Goal: Information Seeking & Learning: Learn about a topic

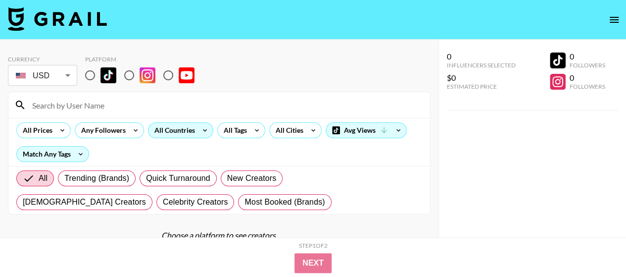
click at [200, 129] on icon at bounding box center [205, 130] width 16 height 15
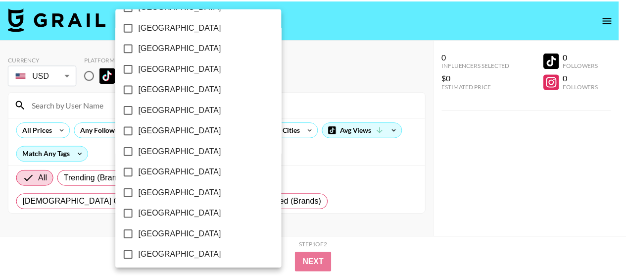
scroll to position [877, 0]
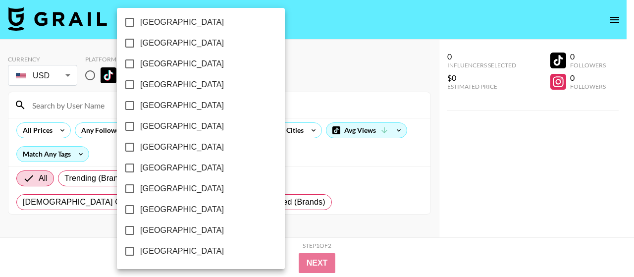
click at [184, 231] on span "[GEOGRAPHIC_DATA]" at bounding box center [182, 230] width 84 height 12
click at [140, 231] on input "[GEOGRAPHIC_DATA]" at bounding box center [129, 230] width 21 height 21
checkbox input "true"
click at [306, 75] on div at bounding box center [317, 138] width 634 height 277
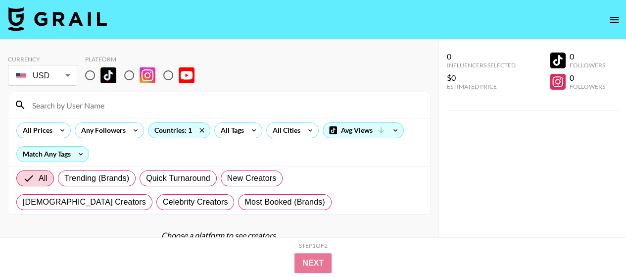
click at [94, 74] on input "radio" at bounding box center [90, 75] width 21 height 21
radio input "true"
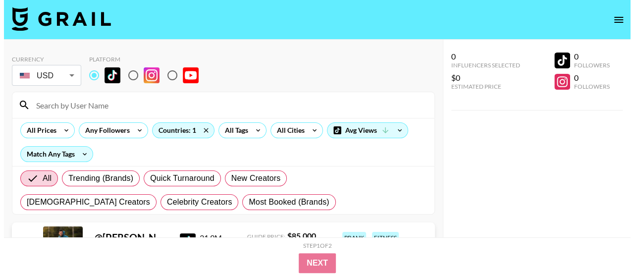
scroll to position [50, 0]
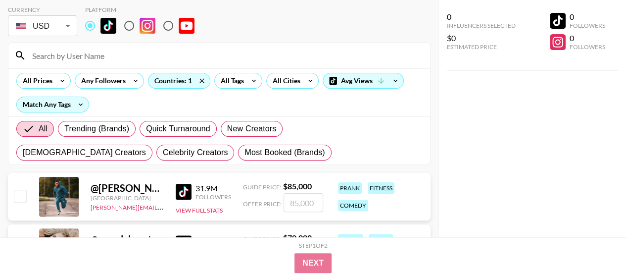
click at [131, 21] on input "radio" at bounding box center [129, 25] width 21 height 21
radio input "true"
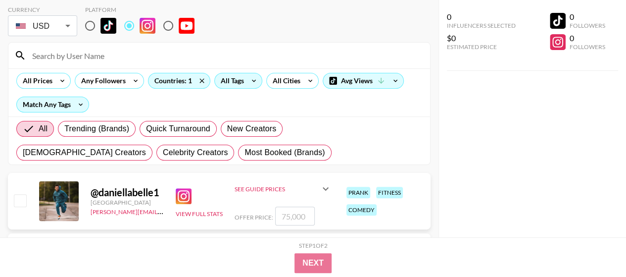
click at [243, 80] on div "All Tags" at bounding box center [230, 80] width 31 height 15
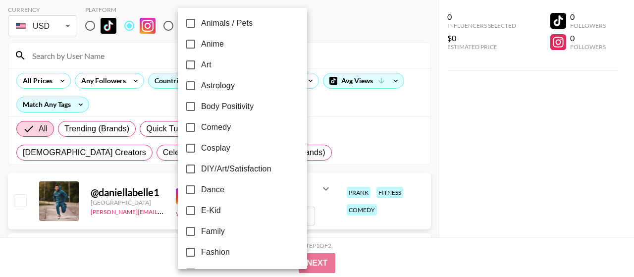
scroll to position [304, 0]
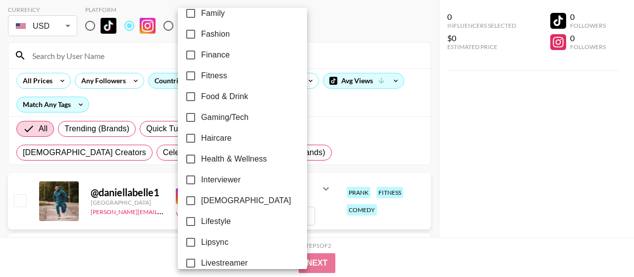
click at [235, 159] on span "Health & Wellness" at bounding box center [234, 159] width 66 height 12
click at [201, 159] on input "Health & Wellness" at bounding box center [190, 159] width 21 height 21
checkbox input "true"
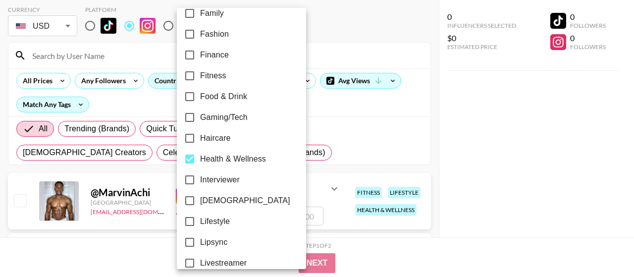
click at [212, 135] on span "Haircare" at bounding box center [215, 138] width 31 height 12
click at [200, 135] on input "Haircare" at bounding box center [189, 138] width 21 height 21
checkbox input "true"
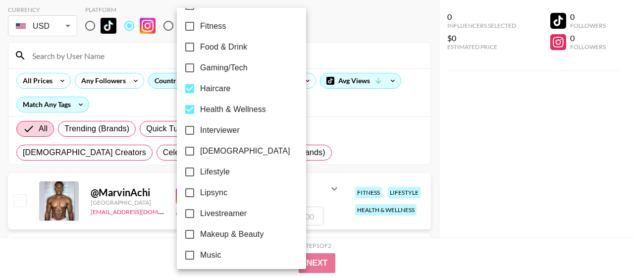
scroll to position [403, 0]
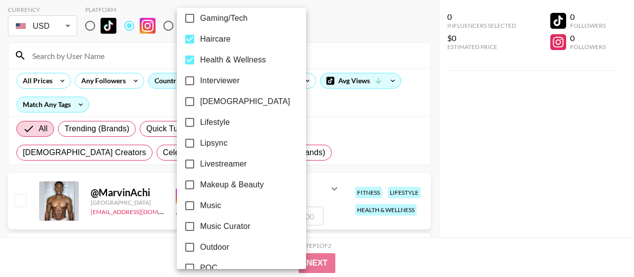
click at [239, 186] on span "Makeup & Beauty" at bounding box center [232, 185] width 64 height 12
click at [200, 186] on input "Makeup & Beauty" at bounding box center [189, 184] width 21 height 21
checkbox input "true"
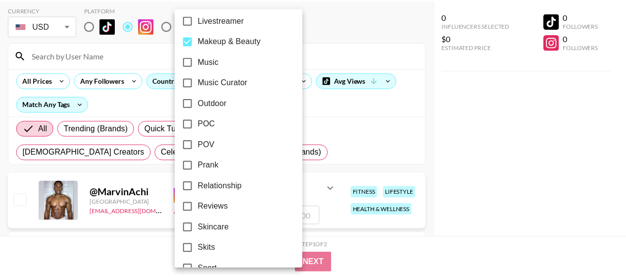
scroll to position [601, 0]
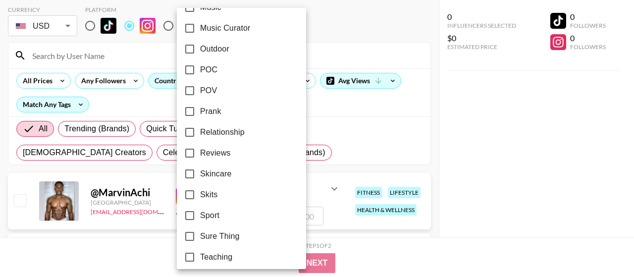
click at [216, 175] on span "Skincare" at bounding box center [215, 174] width 31 height 12
click at [200, 175] on input "Skincare" at bounding box center [189, 173] width 21 height 21
checkbox input "true"
click at [489, 174] on div at bounding box center [317, 138] width 634 height 277
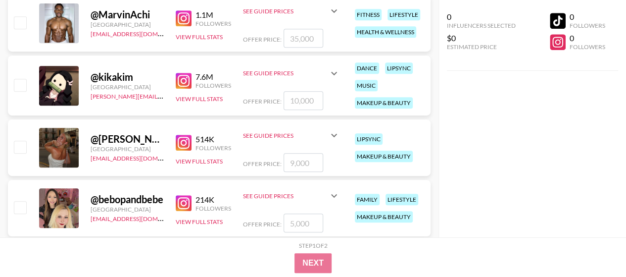
scroll to position [248, 0]
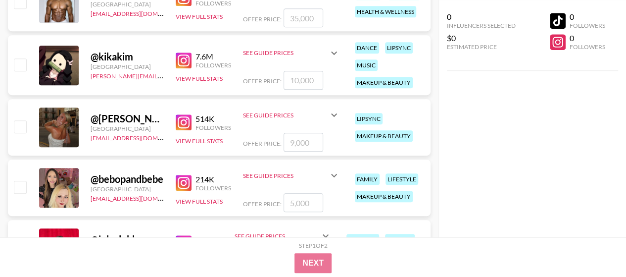
click at [182, 119] on img at bounding box center [184, 122] width 16 height 16
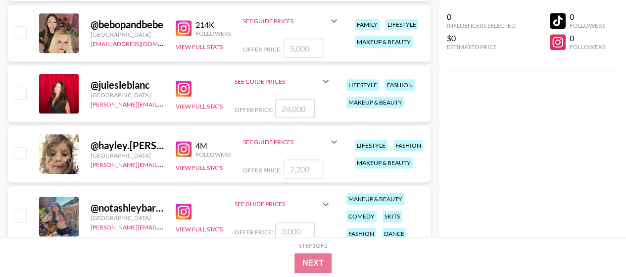
scroll to position [446, 0]
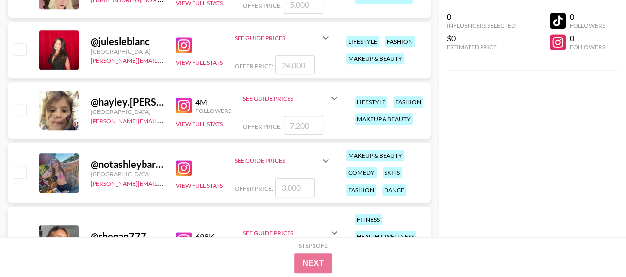
click at [186, 44] on img at bounding box center [184, 45] width 16 height 16
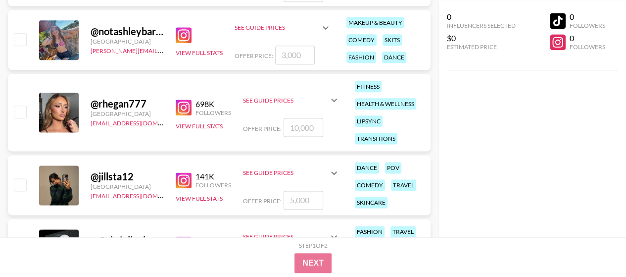
scroll to position [594, 0]
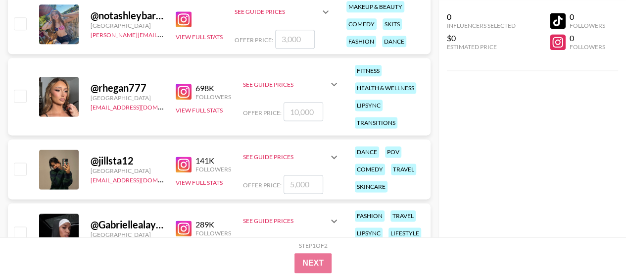
click at [181, 101] on div "698K Followers View Full Stats" at bounding box center [203, 96] width 55 height 35
click at [180, 90] on img at bounding box center [184, 92] width 16 height 16
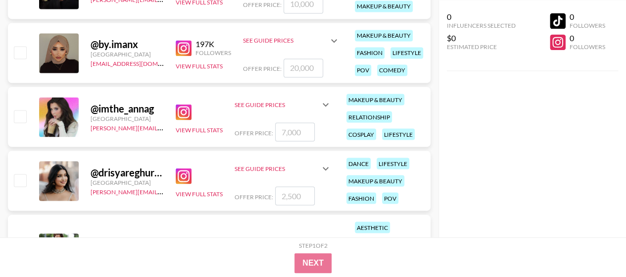
scroll to position [891, 0]
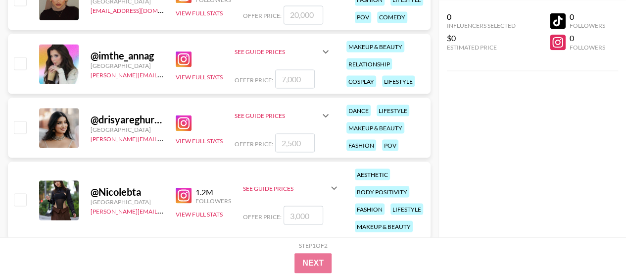
click at [190, 55] on img at bounding box center [184, 59] width 16 height 16
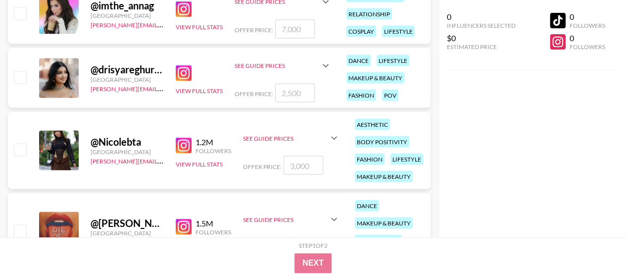
scroll to position [1040, 0]
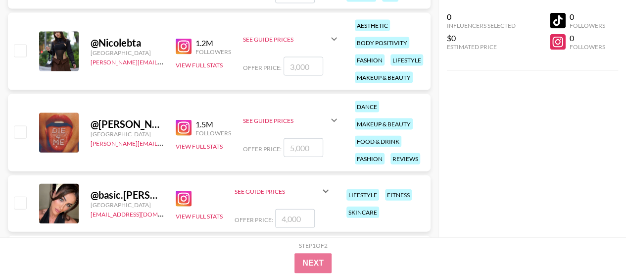
click at [185, 46] on img at bounding box center [184, 47] width 16 height 16
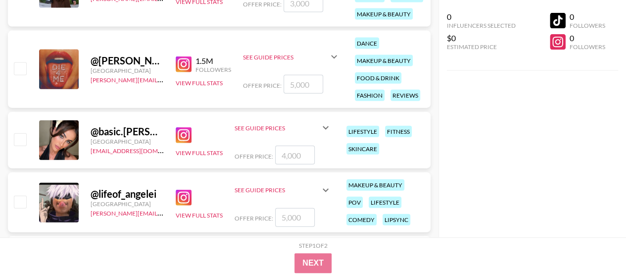
scroll to position [1139, 0]
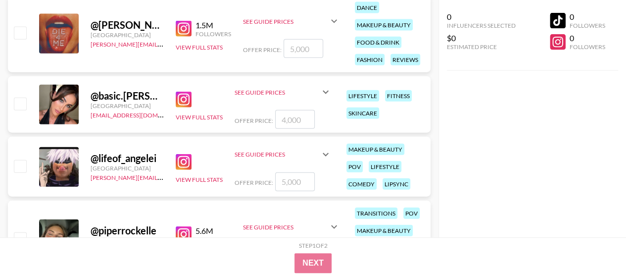
click at [178, 109] on div "View Full Stats" at bounding box center [199, 105] width 47 height 34
click at [183, 95] on img at bounding box center [184, 100] width 16 height 16
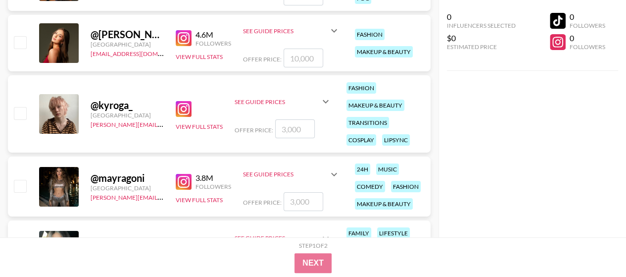
scroll to position [1832, 0]
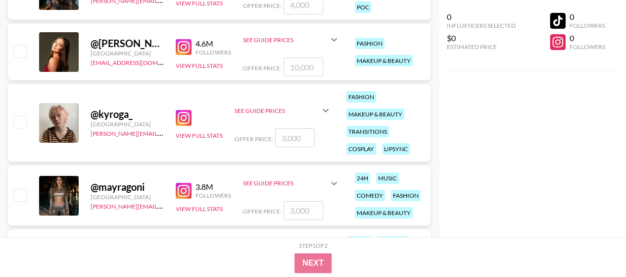
click at [177, 40] on img at bounding box center [184, 47] width 16 height 16
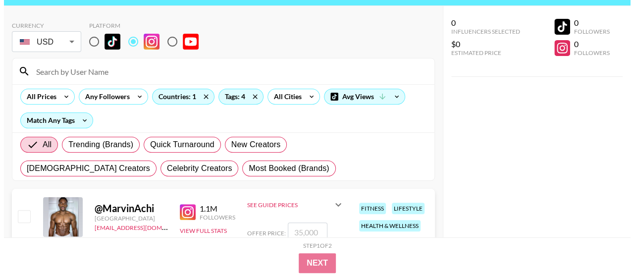
scroll to position [0, 0]
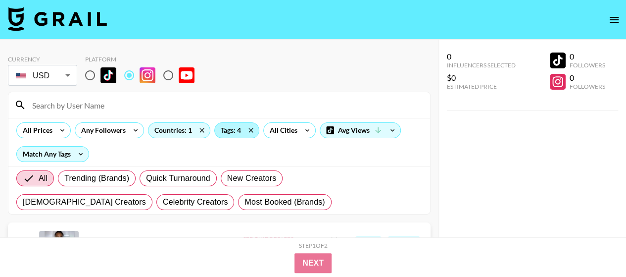
click at [224, 132] on div "Tags: 4" at bounding box center [237, 130] width 44 height 15
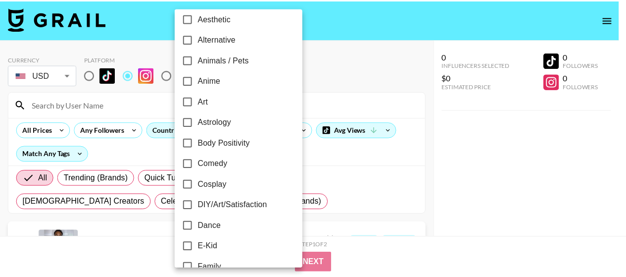
scroll to position [99, 0]
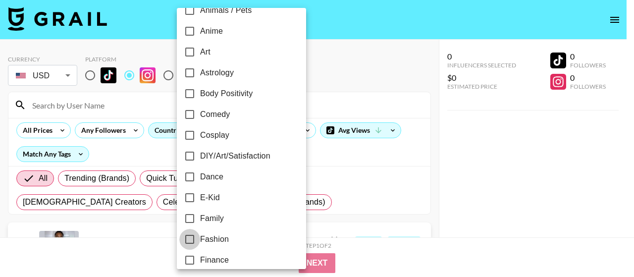
click at [198, 242] on input "Fashion" at bounding box center [189, 239] width 21 height 21
checkbox input "true"
click at [366, 59] on div at bounding box center [317, 138] width 634 height 277
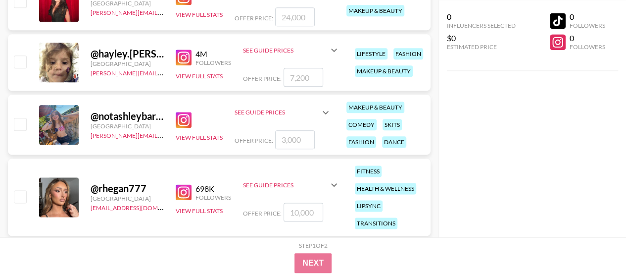
scroll to position [644, 0]
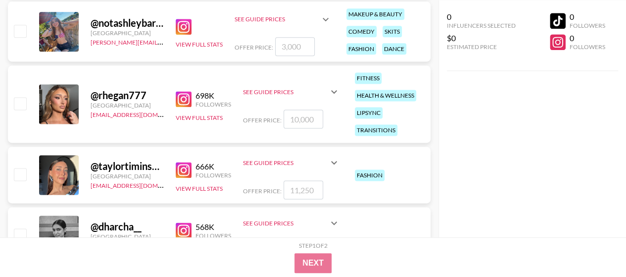
click at [186, 164] on img at bounding box center [184, 170] width 16 height 16
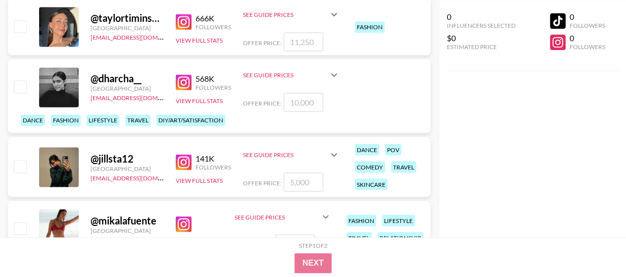
scroll to position [792, 0]
click at [176, 82] on img at bounding box center [184, 82] width 16 height 16
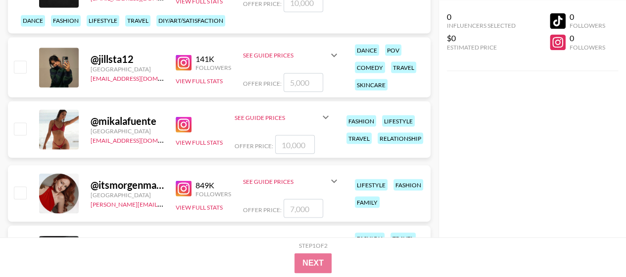
scroll to position [941, 0]
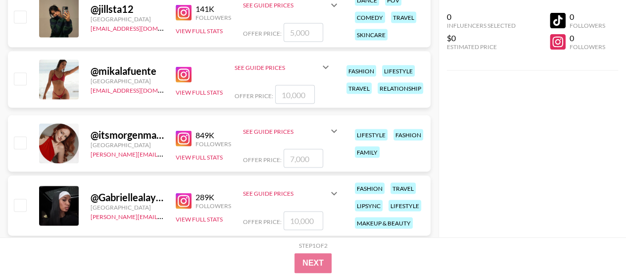
click at [184, 71] on img at bounding box center [184, 75] width 16 height 16
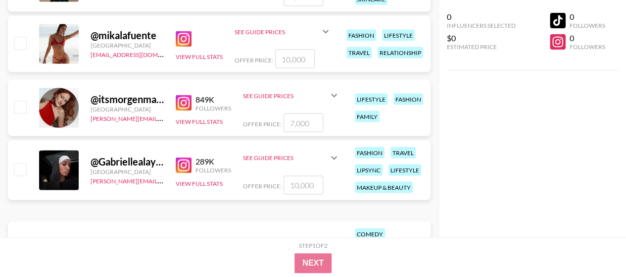
scroll to position [990, 0]
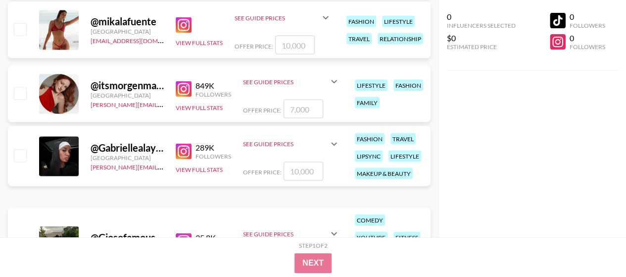
click at [184, 91] on img at bounding box center [184, 89] width 16 height 16
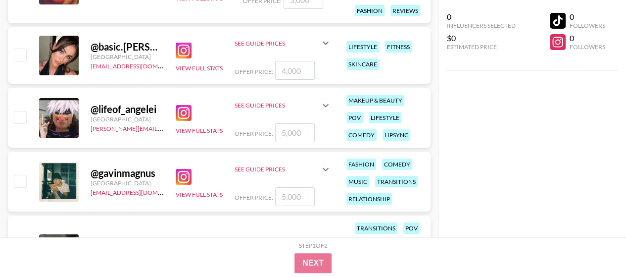
scroll to position [1733, 0]
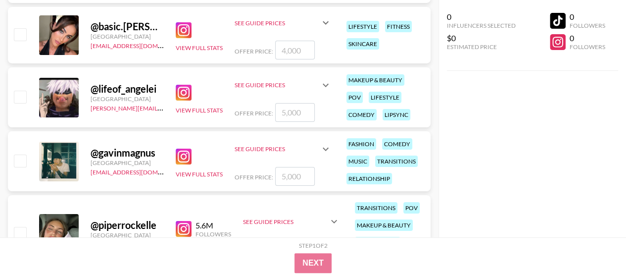
click at [183, 28] on img at bounding box center [184, 30] width 16 height 16
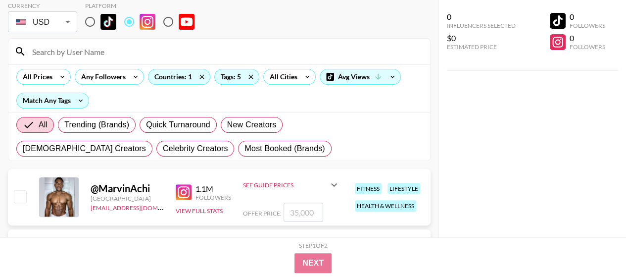
scroll to position [0, 0]
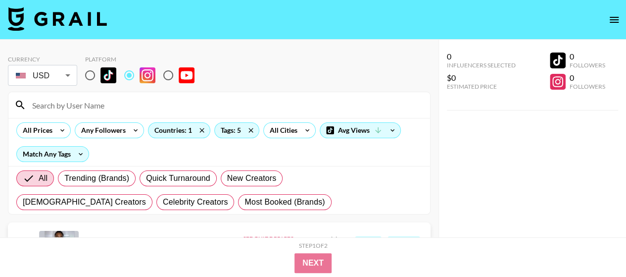
click at [91, 73] on input "radio" at bounding box center [90, 75] width 21 height 21
radio input "true"
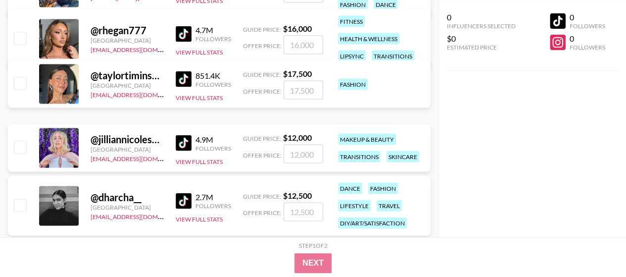
scroll to position [941, 0]
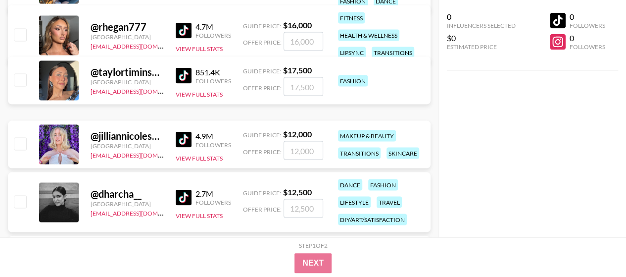
click at [192, 137] on link at bounding box center [186, 140] width 20 height 16
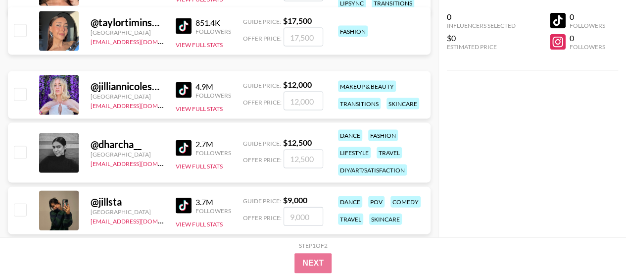
click at [181, 144] on img at bounding box center [184, 148] width 16 height 16
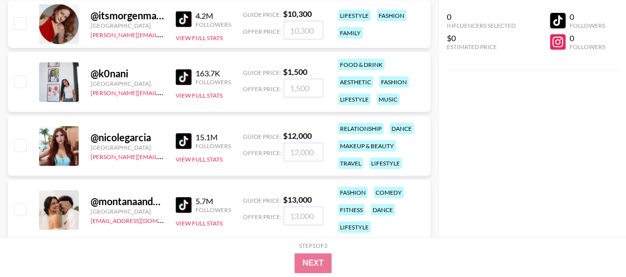
scroll to position [1287, 0]
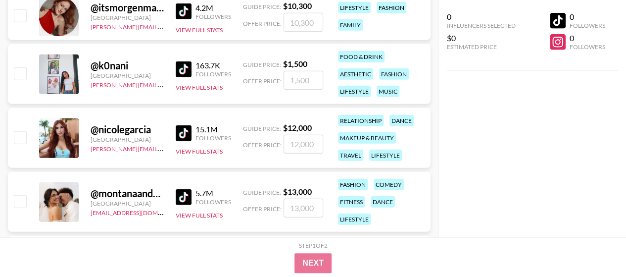
click at [184, 131] on img at bounding box center [184, 133] width 16 height 16
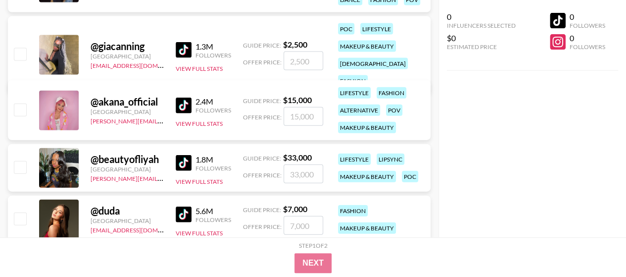
scroll to position [3070, 0]
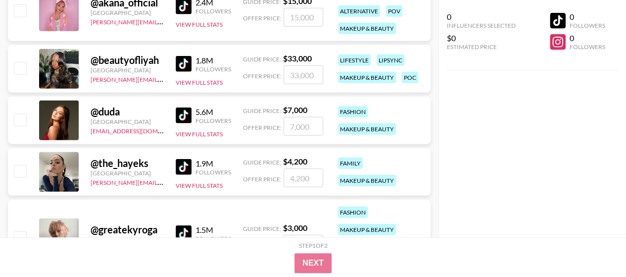
click at [181, 114] on img at bounding box center [184, 115] width 16 height 16
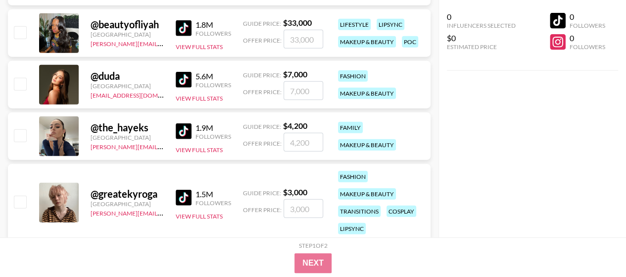
scroll to position [3119, 0]
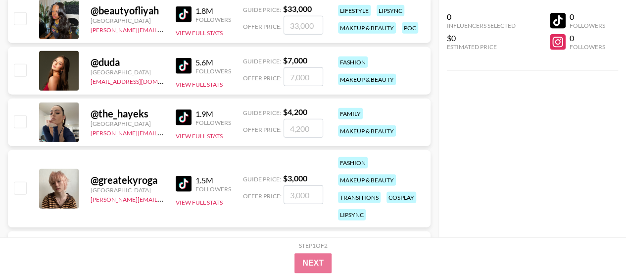
click at [179, 120] on img at bounding box center [184, 117] width 16 height 16
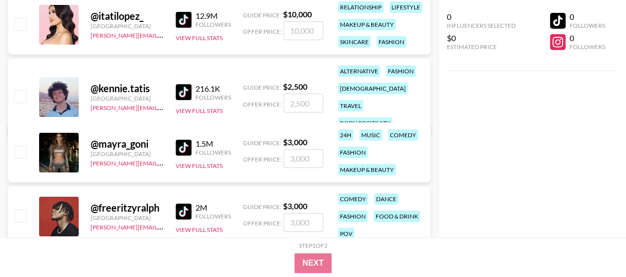
scroll to position [3763, 0]
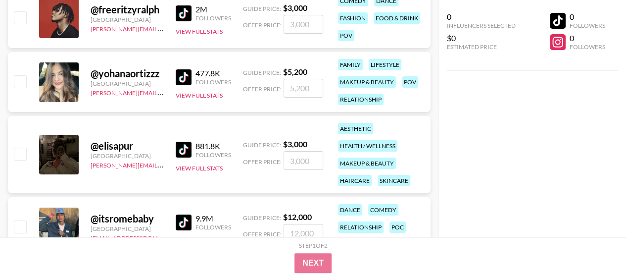
click at [184, 68] on div "477.8K Followers" at bounding box center [203, 76] width 55 height 17
click at [184, 77] on img at bounding box center [184, 77] width 16 height 16
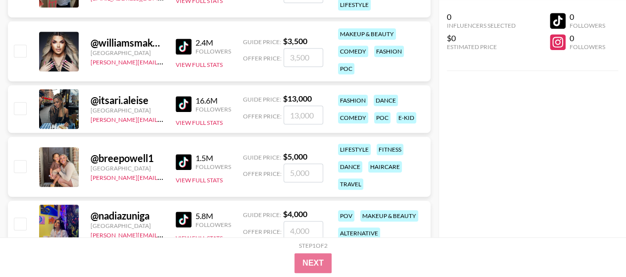
scroll to position [4159, 0]
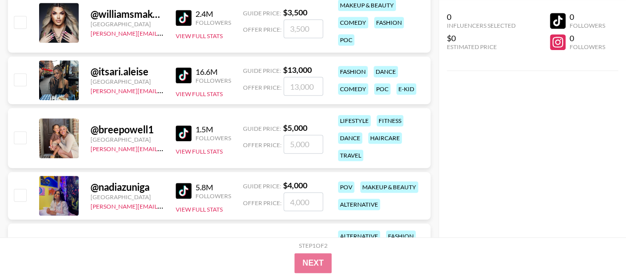
click at [179, 193] on img at bounding box center [184, 191] width 16 height 16
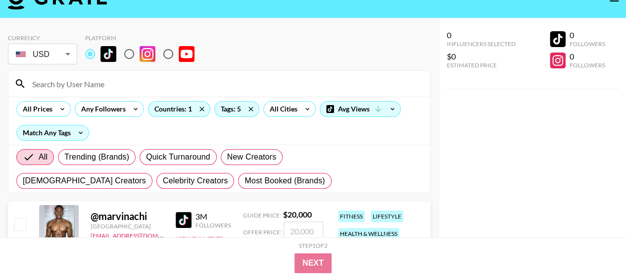
scroll to position [0, 0]
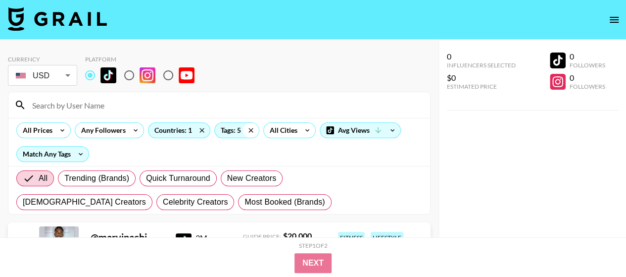
click at [252, 131] on icon at bounding box center [251, 130] width 16 height 15
click at [77, 101] on input at bounding box center [225, 105] width 398 height 16
paste input "nadiazuniga"
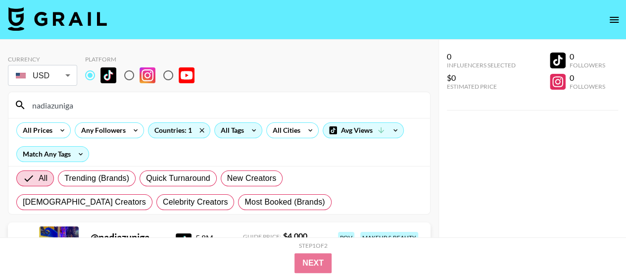
scroll to position [50, 0]
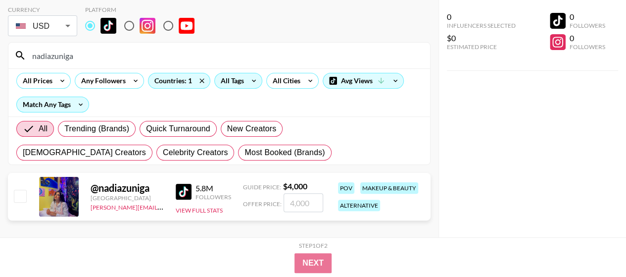
drag, startPoint x: 126, startPoint y: 54, endPoint x: 0, endPoint y: 44, distance: 126.7
click at [0, 44] on div "Currency USD USD ​ Platform nadiazuniga All Prices Any Followers Countries: 1 A…" at bounding box center [219, 119] width 439 height 258
paste input "georginamazzeo"
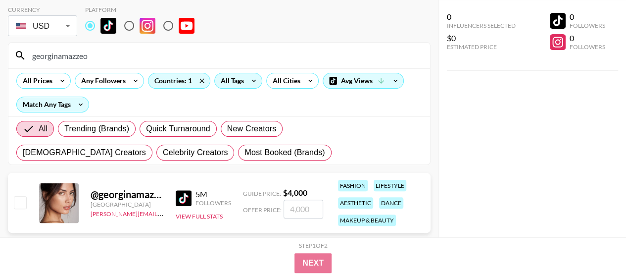
type input "georginamazzeo"
click at [180, 201] on img at bounding box center [184, 198] width 16 height 16
click at [132, 25] on input "radio" at bounding box center [129, 25] width 21 height 21
radio input "true"
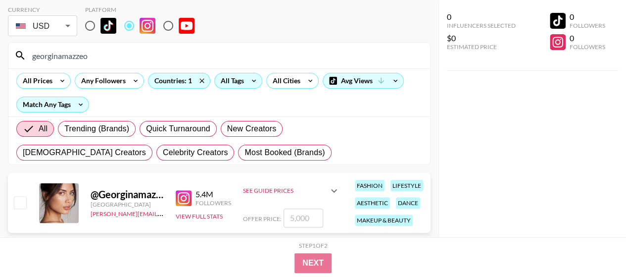
click at [181, 195] on img at bounding box center [184, 198] width 16 height 16
click at [86, 23] on input "radio" at bounding box center [90, 25] width 21 height 21
radio input "true"
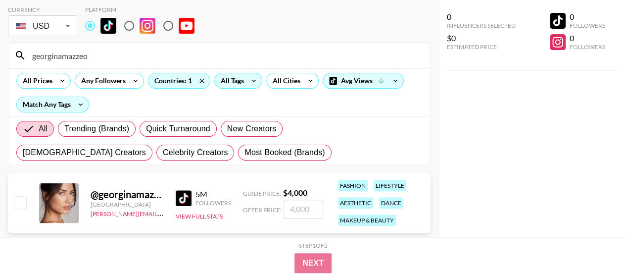
click at [129, 30] on input "radio" at bounding box center [129, 25] width 21 height 21
radio input "true"
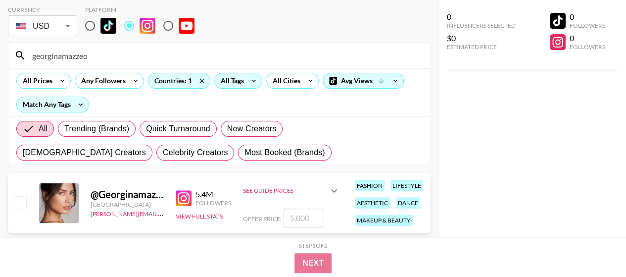
click at [90, 25] on input "radio" at bounding box center [90, 25] width 21 height 21
radio input "true"
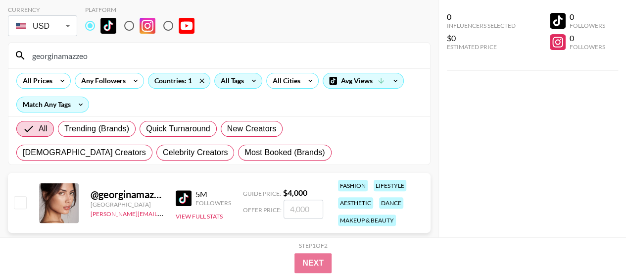
click at [130, 24] on input "radio" at bounding box center [129, 25] width 21 height 21
radio input "true"
